Goal: Information Seeking & Learning: Find specific fact

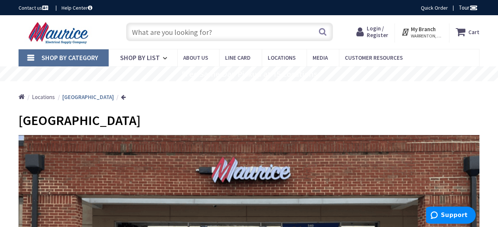
click at [200, 33] on input "text" at bounding box center [229, 32] width 207 height 19
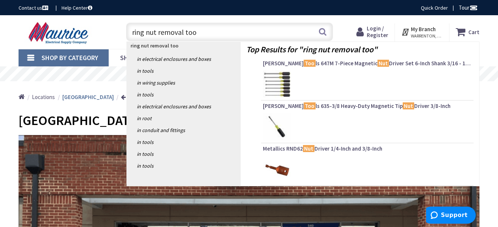
type input "ring nut removal tool"
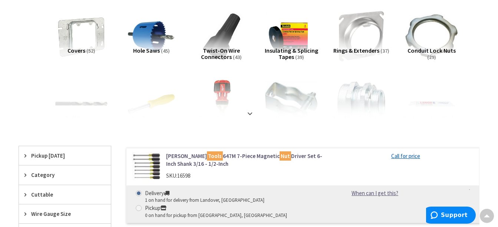
scroll to position [90, 0]
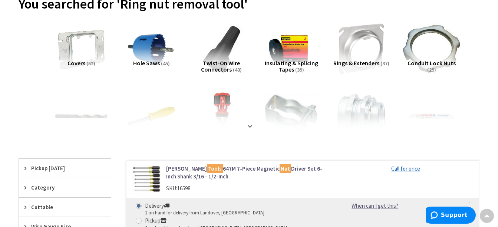
click at [417, 59] on img at bounding box center [430, 48] width 57 height 57
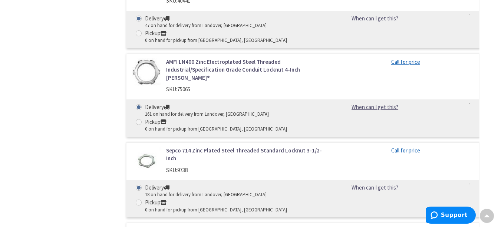
scroll to position [1282, 0]
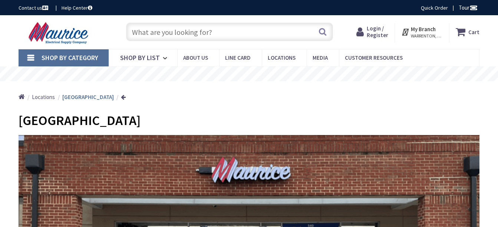
click at [211, 31] on input "text" at bounding box center [229, 32] width 207 height 19
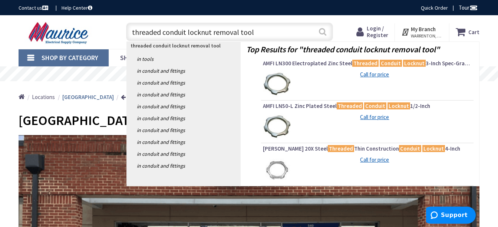
type input "threaded conduit locknut removal tool"
click at [324, 31] on button "Search" at bounding box center [323, 31] width 10 height 17
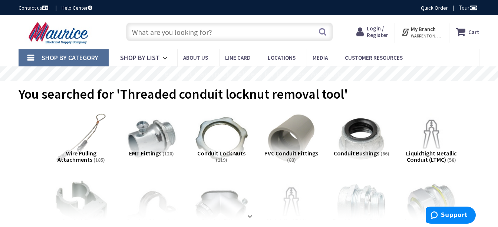
click at [198, 32] on input "text" at bounding box center [229, 32] width 207 height 19
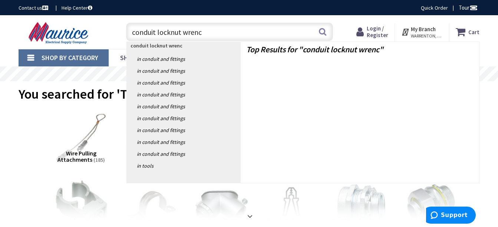
type input "conduit locknut wrench"
